Goal: Use online tool/utility

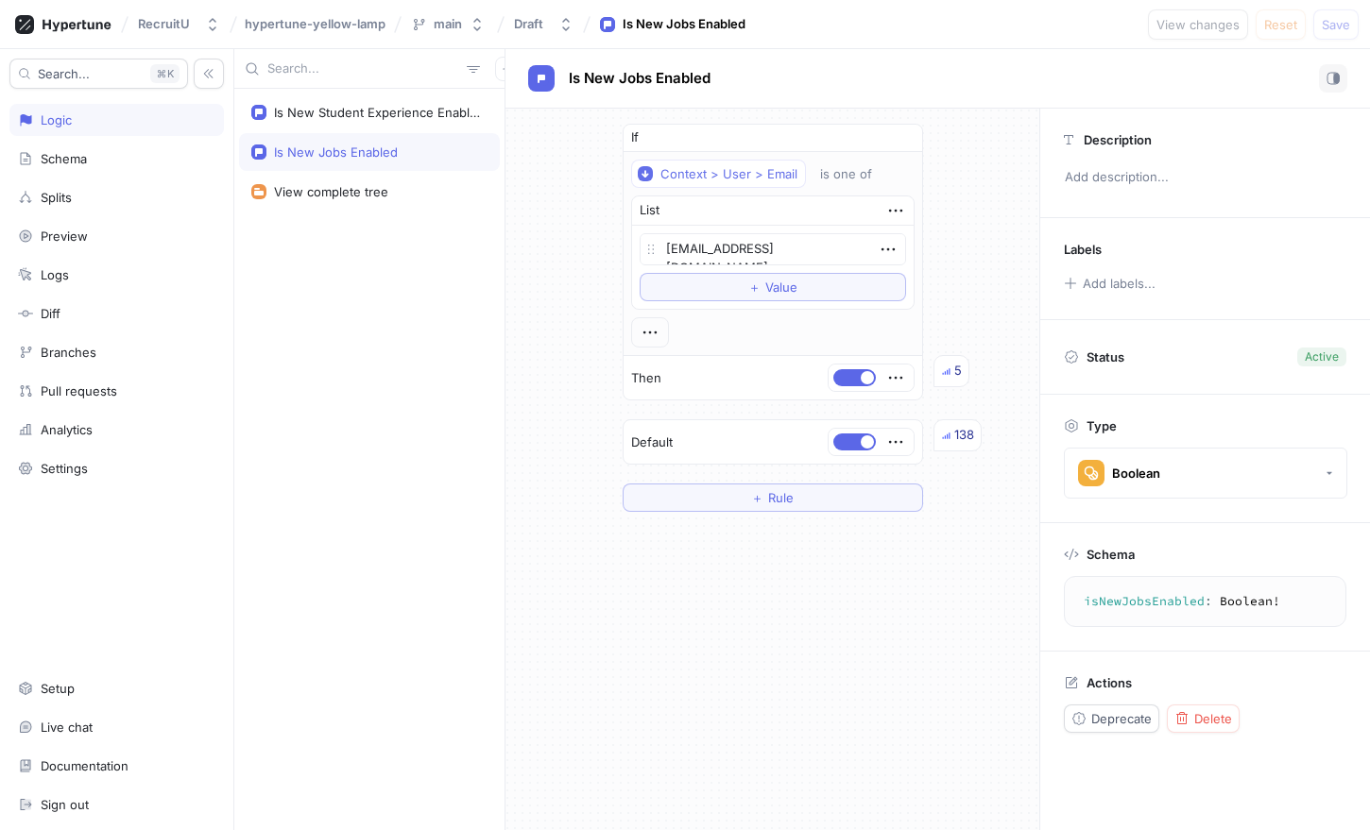
type textarea "x"
click at [317, 117] on div "Is New Student Experience Enabled" at bounding box center [377, 112] width 206 height 15
type textarea "x"
type textarea "isNewStudentExperienceEnabled: Boolean!"
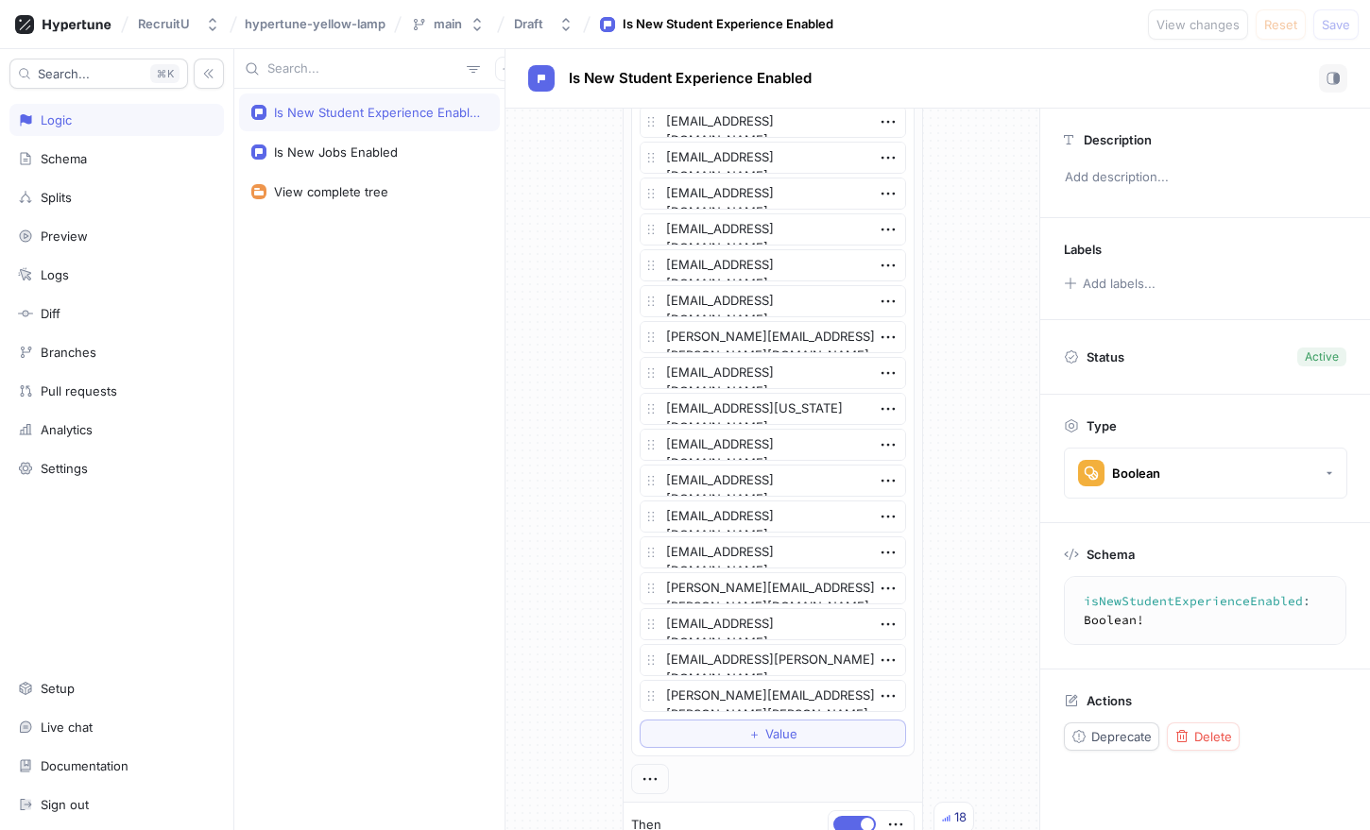
scroll to position [1180, 0]
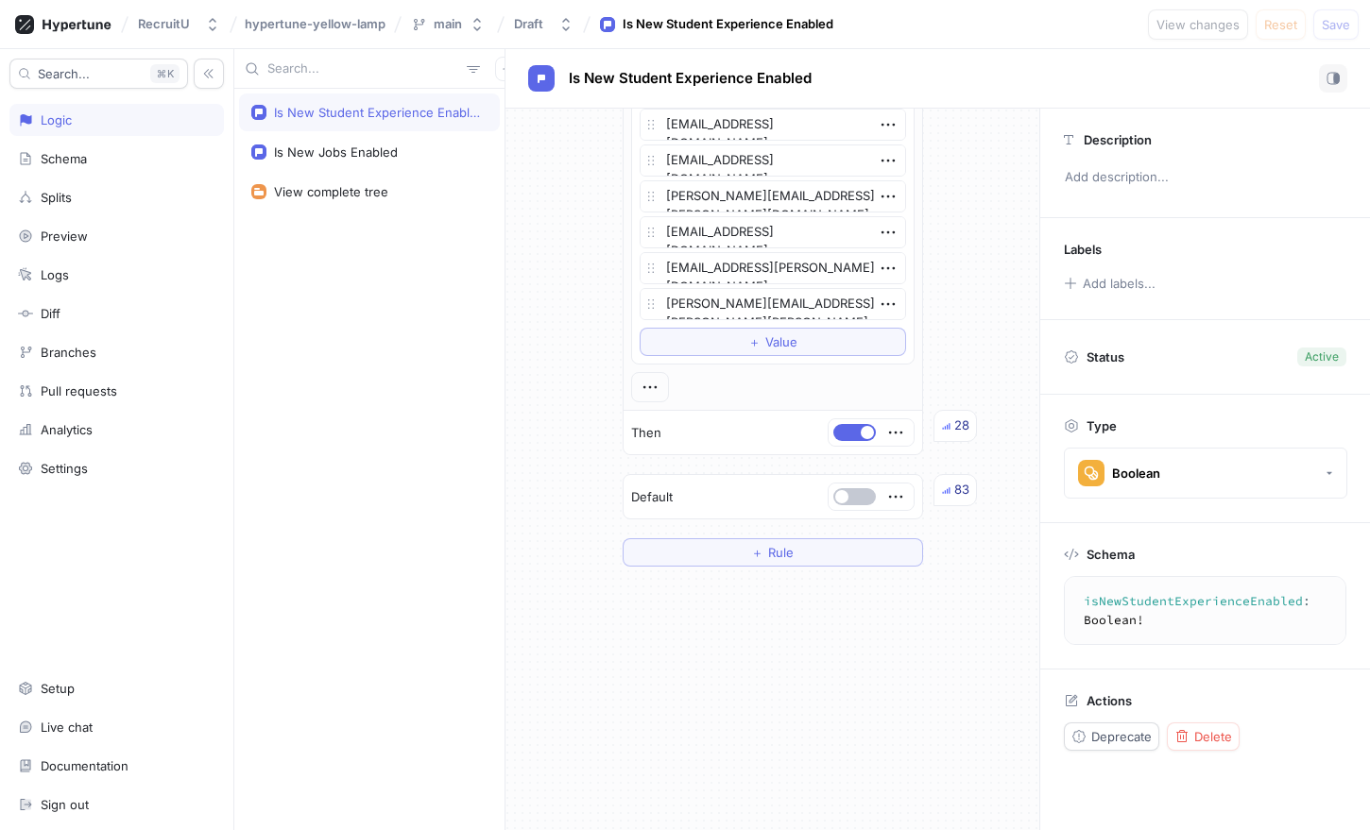
type textarea "x"
